Goal: Information Seeking & Learning: Learn about a topic

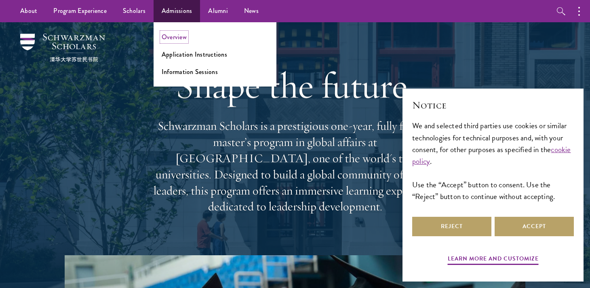
click at [172, 37] on link "Overview" at bounding box center [174, 36] width 25 height 9
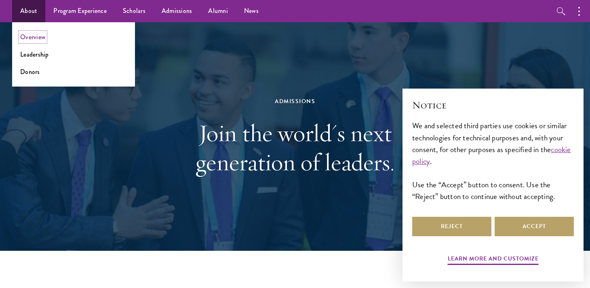
click at [24, 34] on link "Overview" at bounding box center [32, 36] width 25 height 9
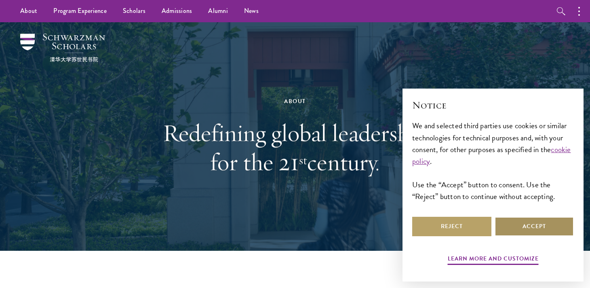
click at [516, 224] on button "Accept" at bounding box center [534, 226] width 79 height 19
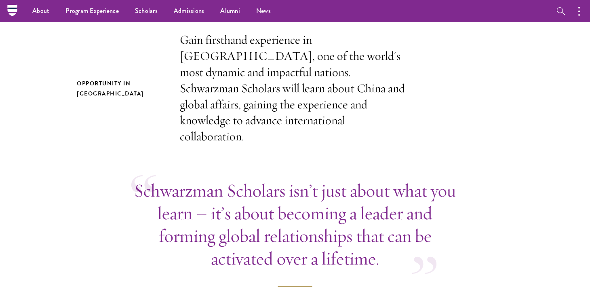
scroll to position [255, 0]
